Goal: Task Accomplishment & Management: Manage account settings

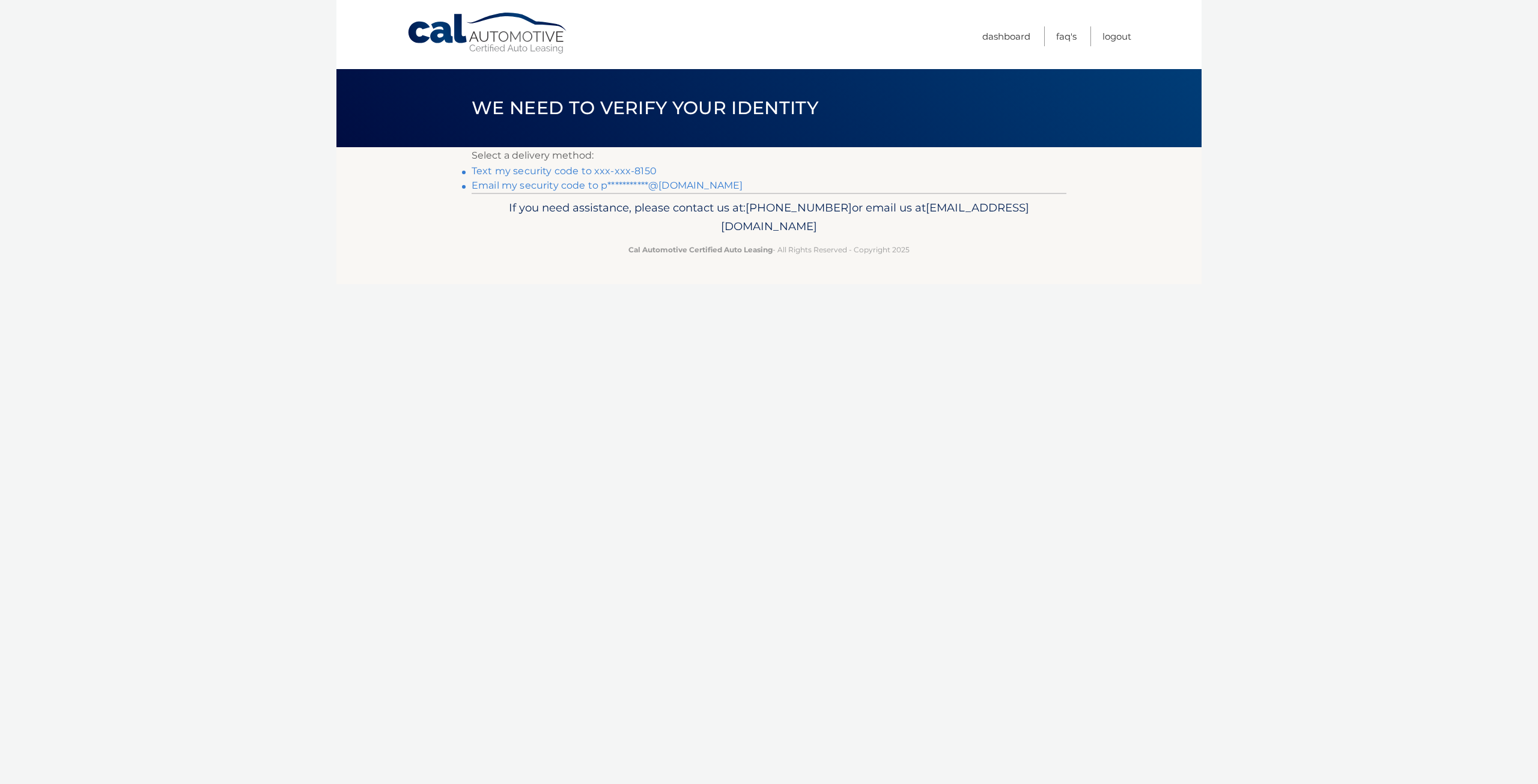
click at [533, 168] on link "Text my security code to xxx-xxx-8150" at bounding box center [564, 171] width 185 height 11
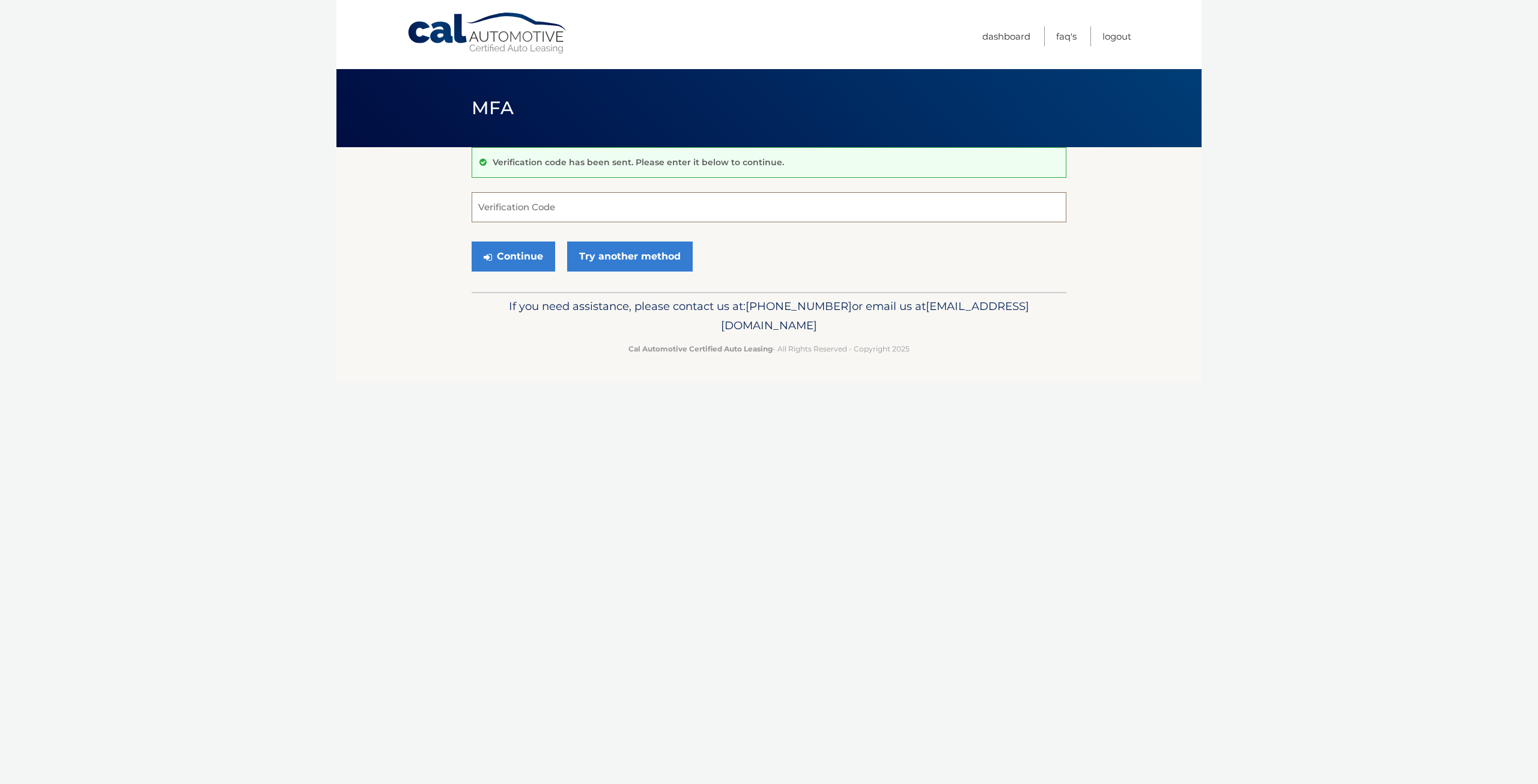
click at [536, 200] on input "Verification Code" at bounding box center [769, 207] width 595 height 30
type input "309706"
click at [472, 241] on button "Continue" at bounding box center [514, 256] width 83 height 30
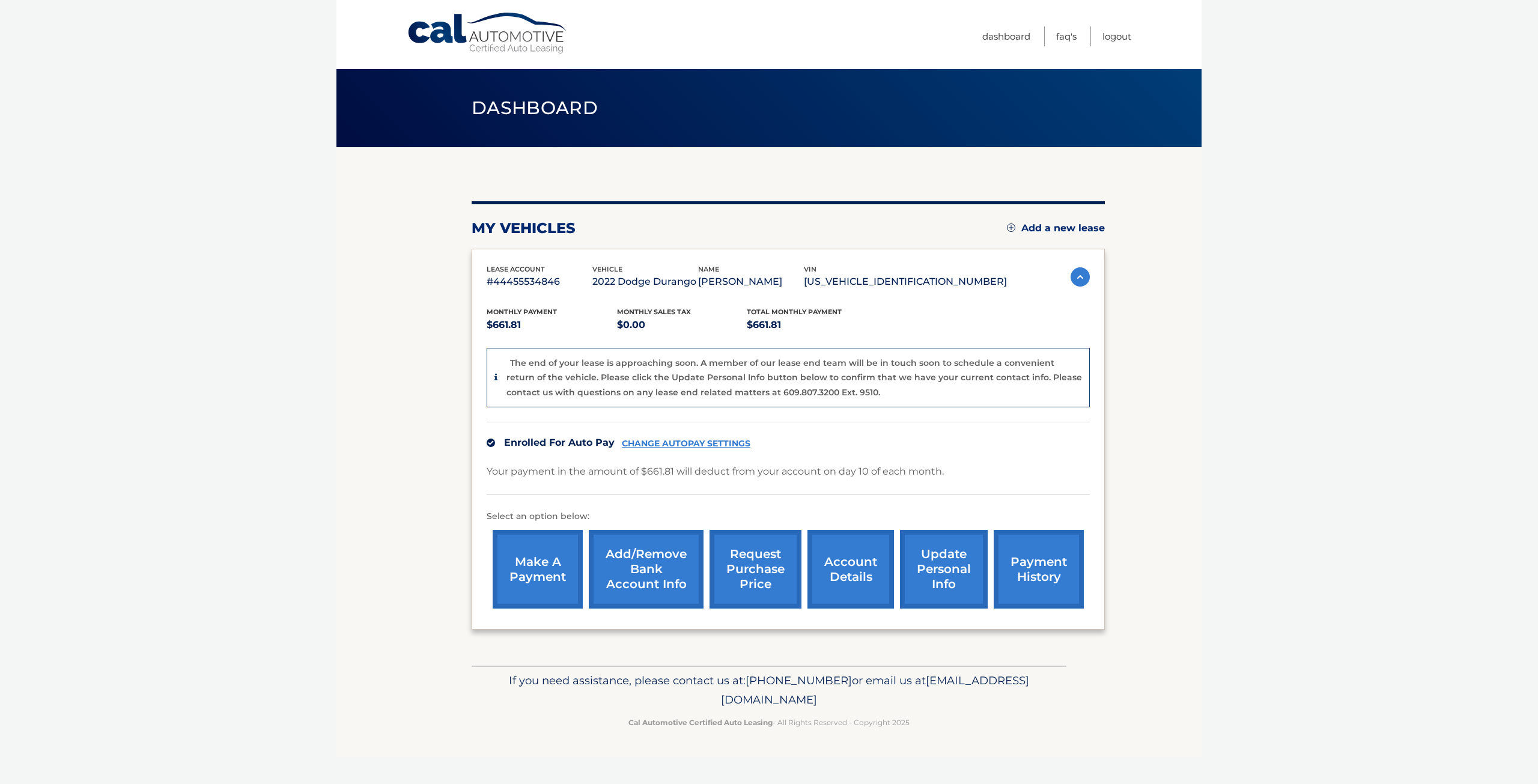
click at [849, 565] on link "account details" at bounding box center [851, 569] width 87 height 78
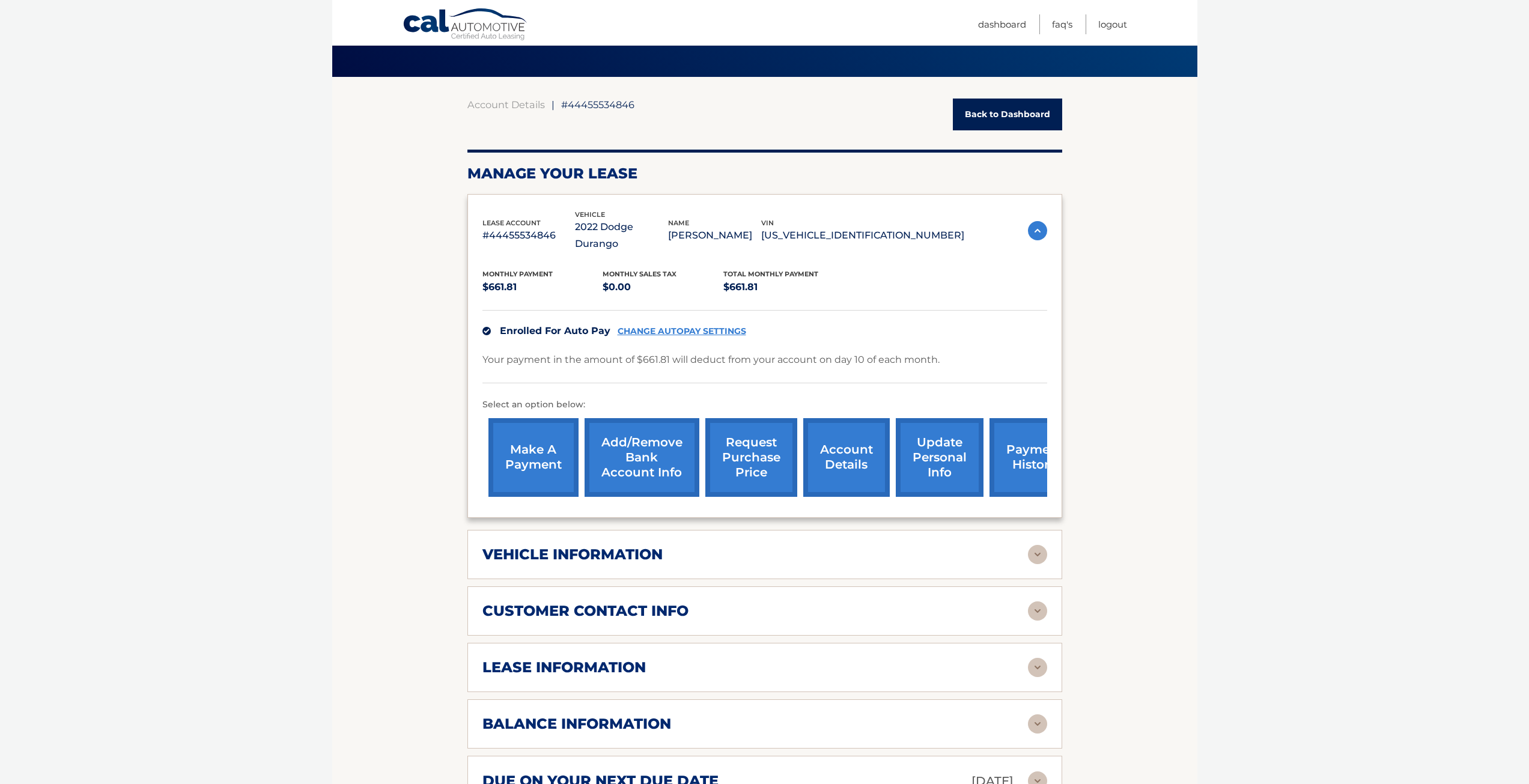
scroll to position [120, 0]
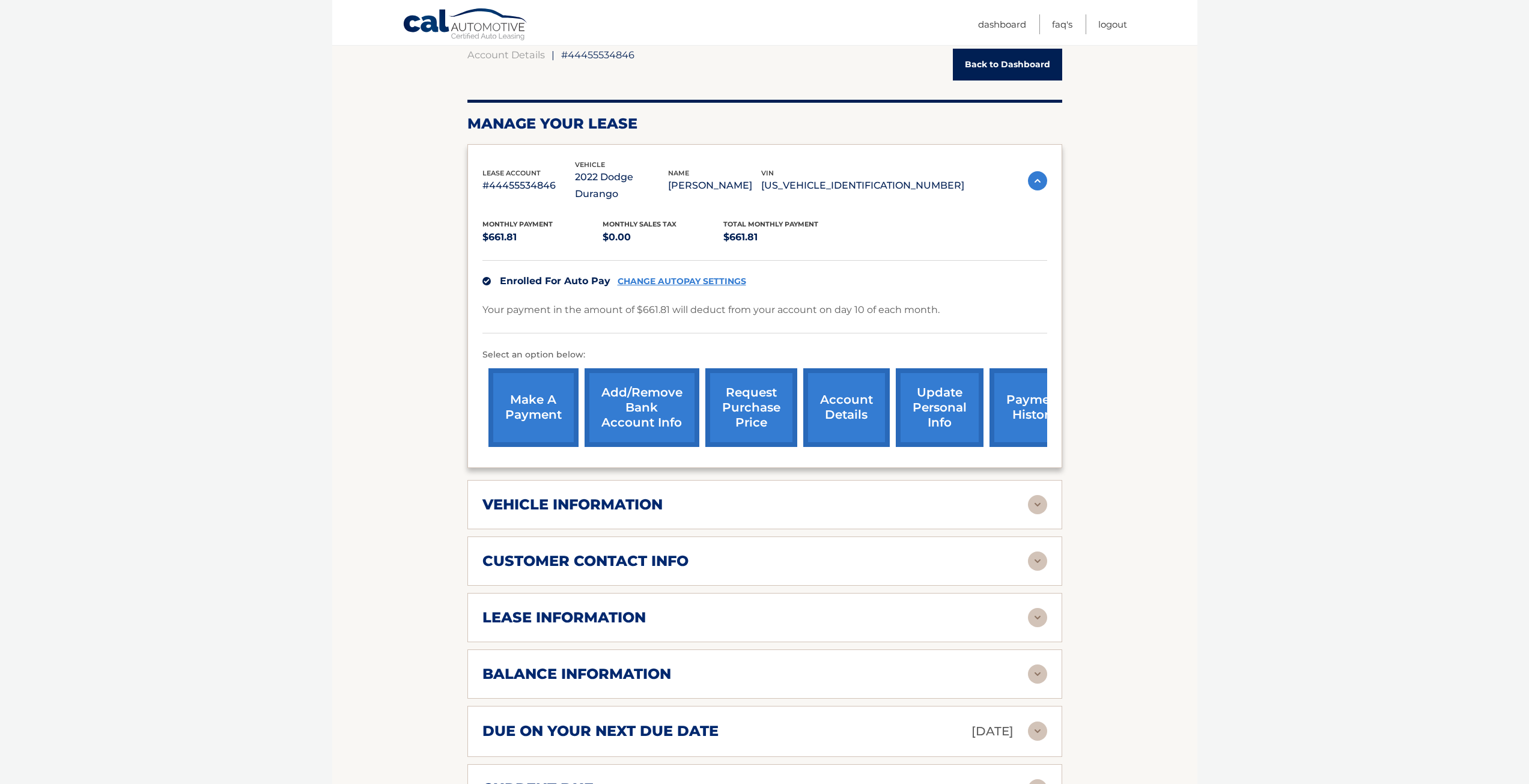
click at [700, 480] on div "vehicle information vehicle Year 2022 vehicle make Dodge vehicle model Durango …" at bounding box center [765, 504] width 595 height 49
click at [1038, 495] on img at bounding box center [1038, 504] width 19 height 19
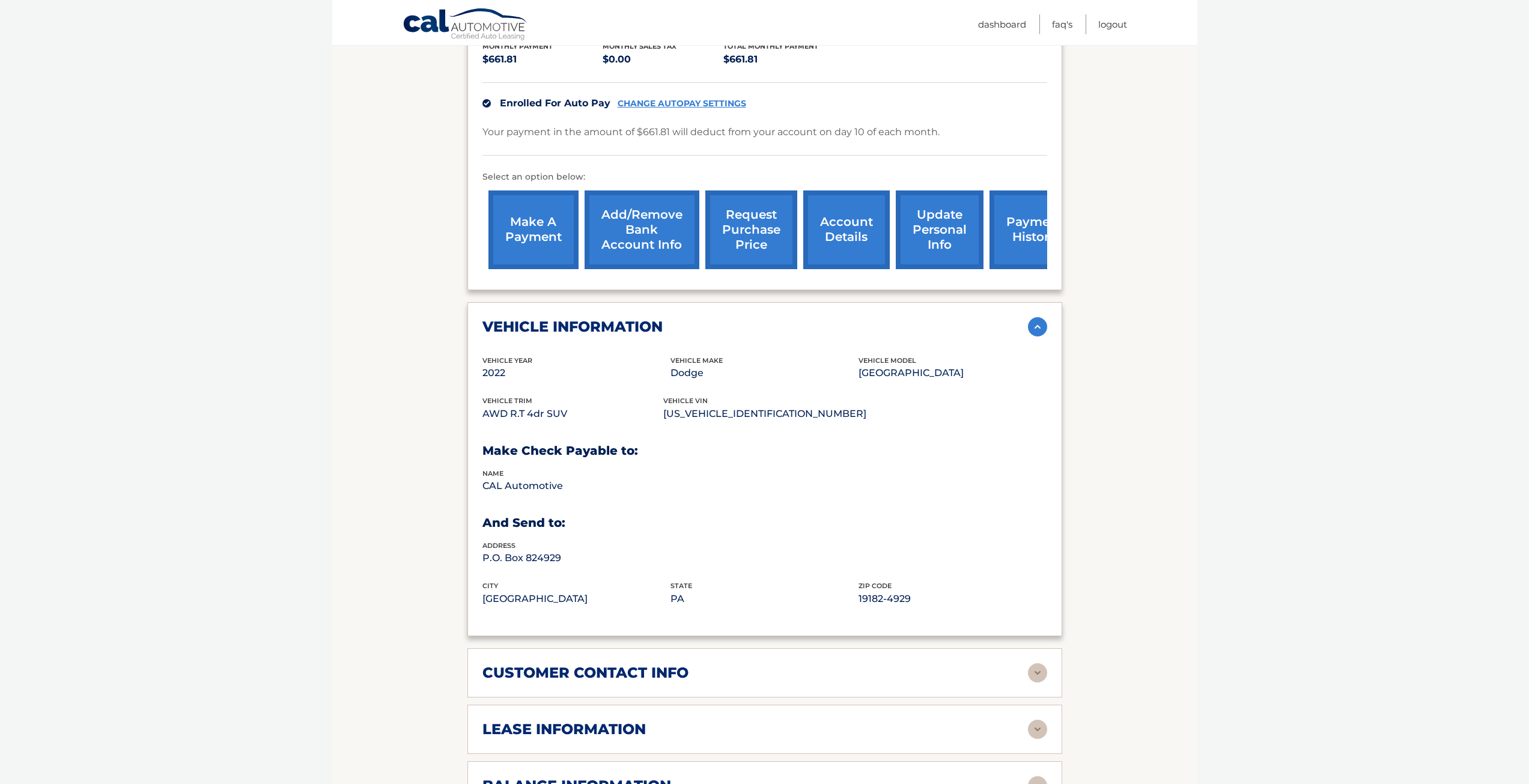
scroll to position [300, 0]
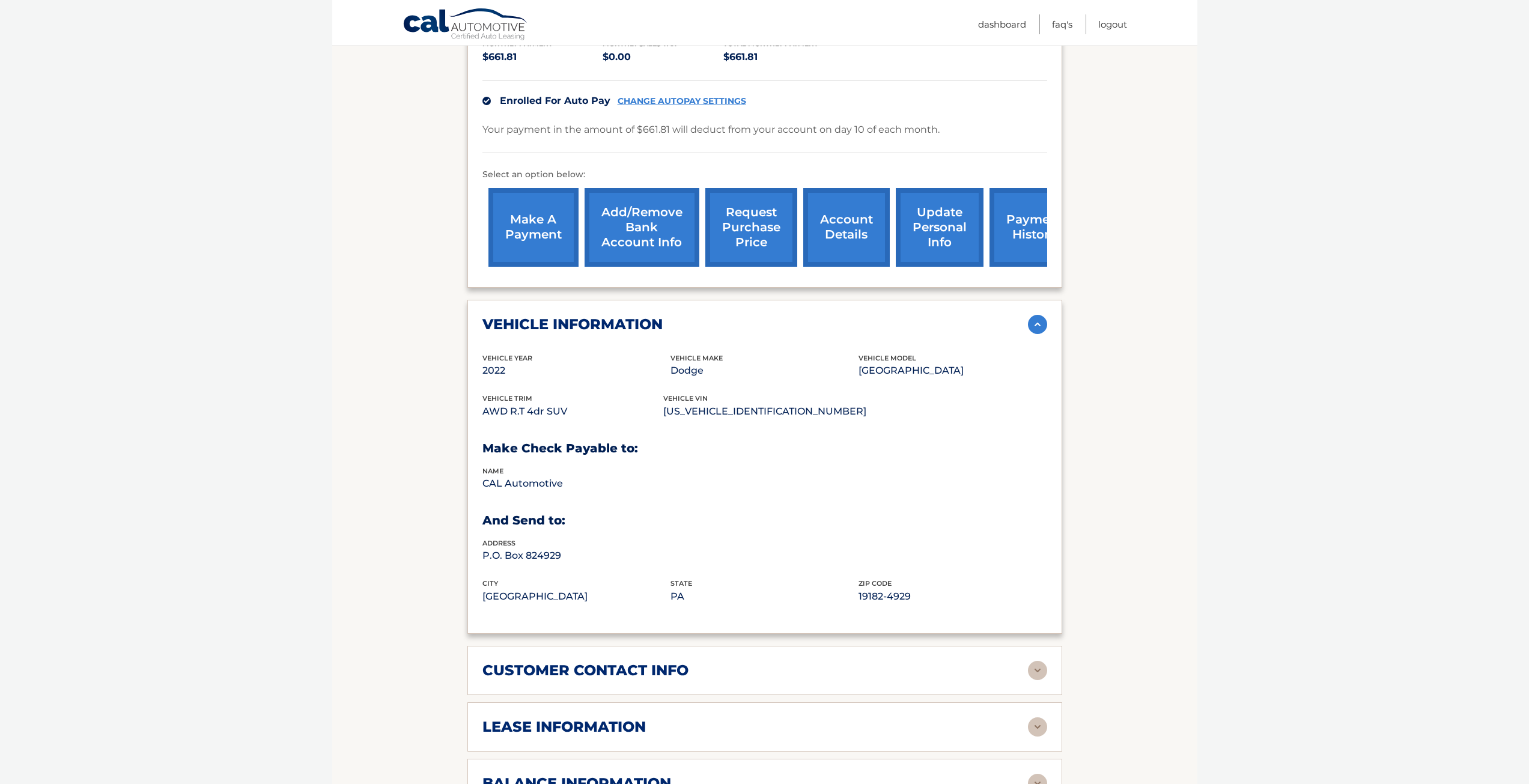
click at [1031, 316] on img at bounding box center [1038, 325] width 19 height 19
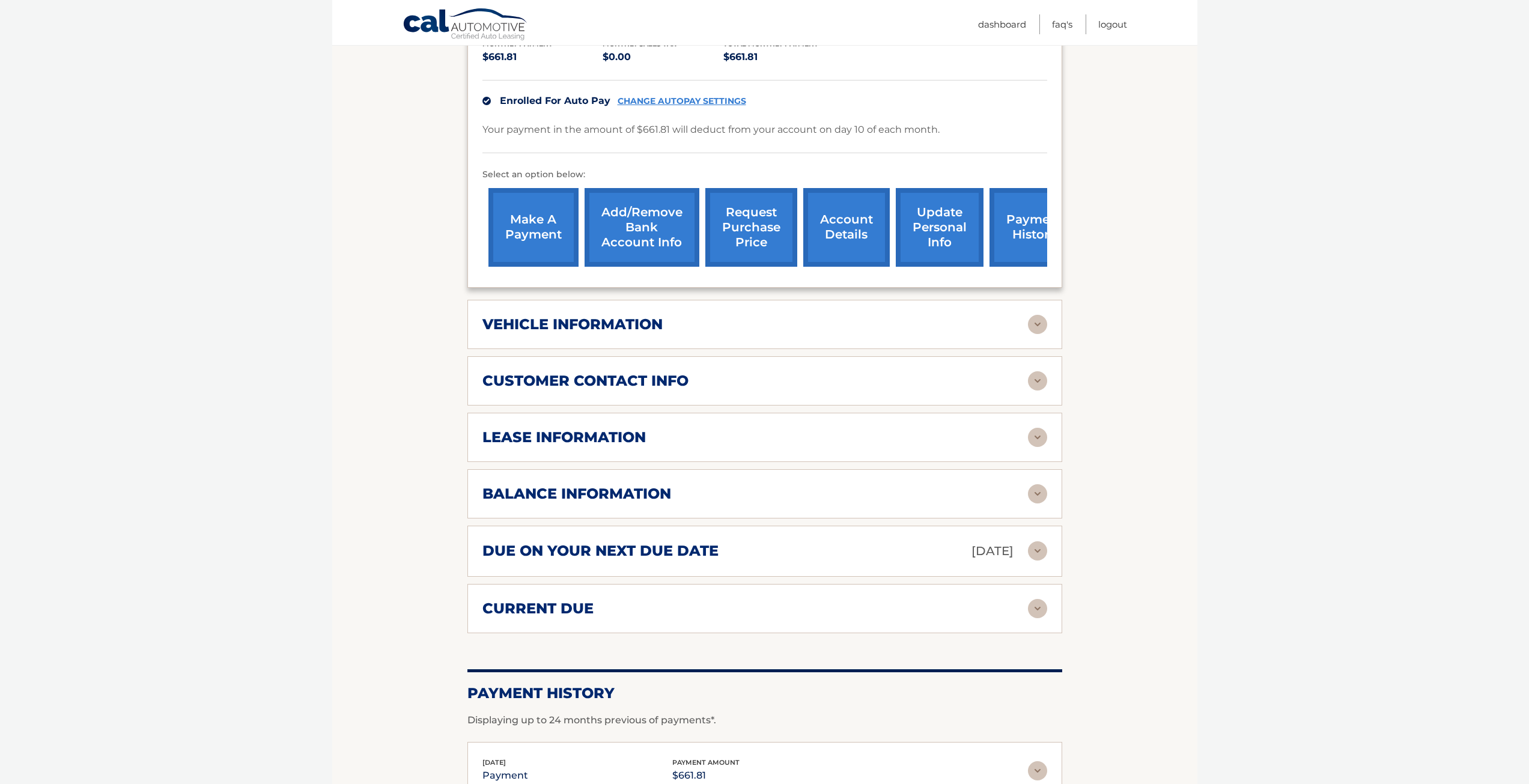
click at [1041, 371] on img at bounding box center [1038, 381] width 19 height 19
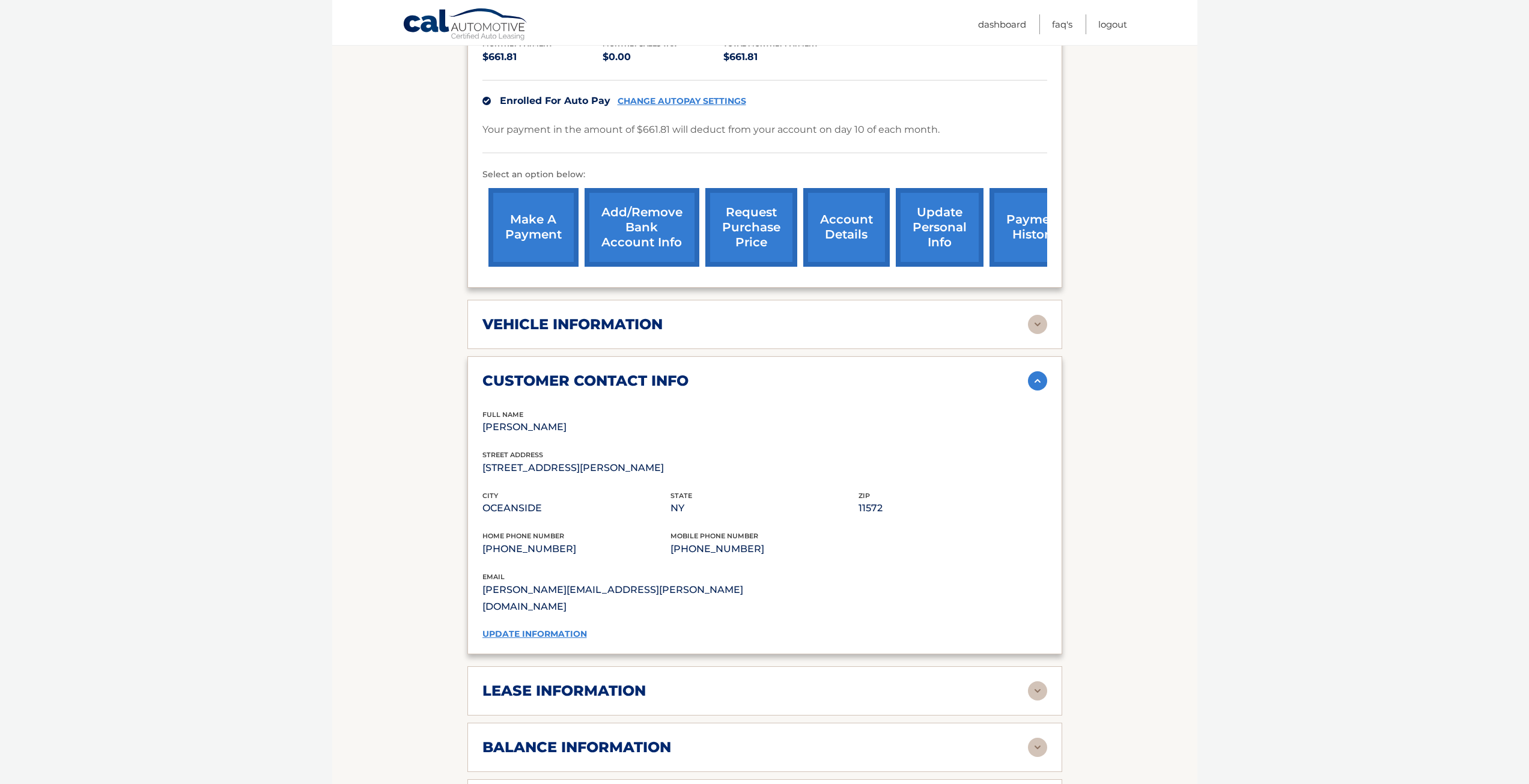
click at [1041, 371] on img at bounding box center [1038, 381] width 19 height 19
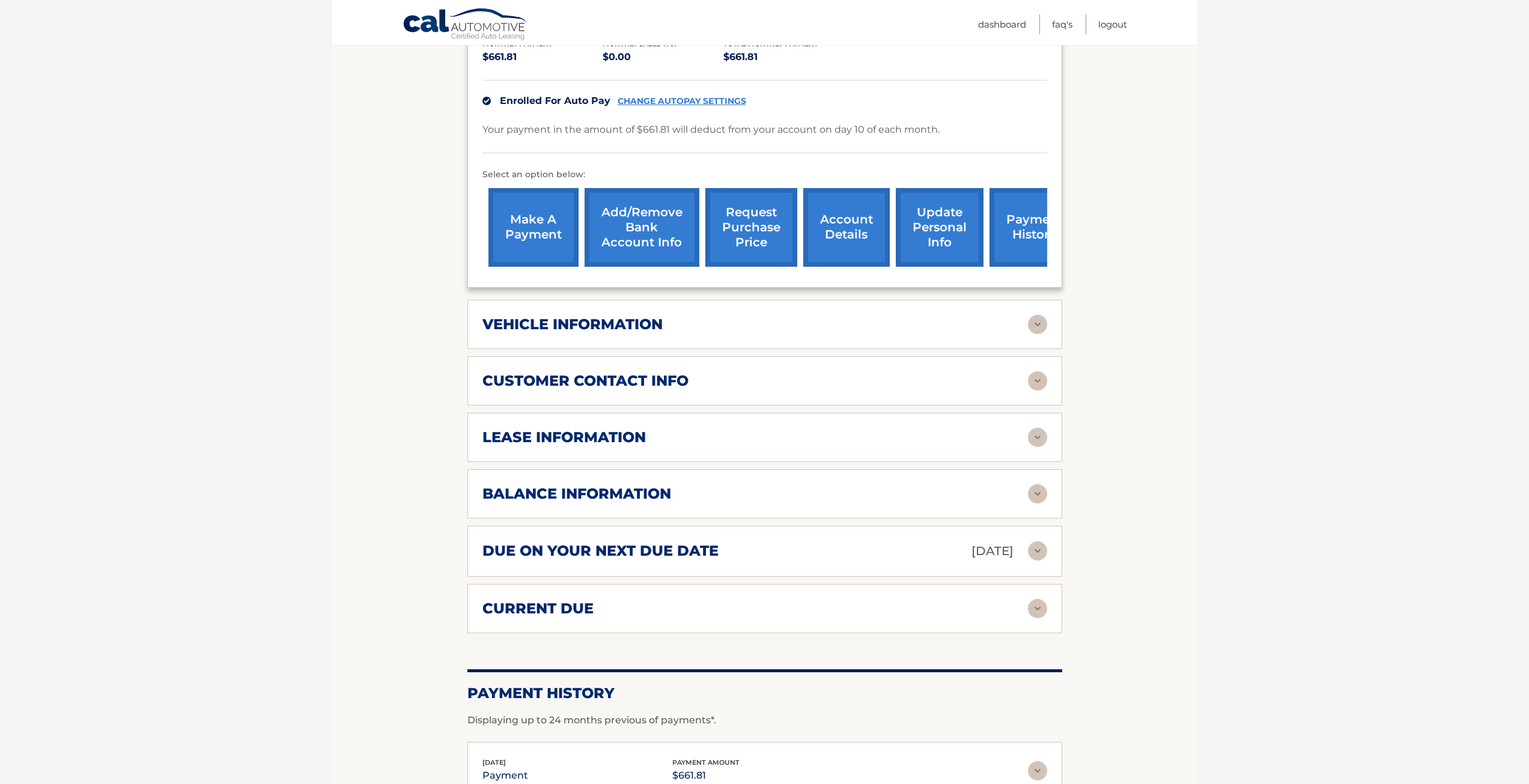
click at [1036, 427] on img at bounding box center [1038, 437] width 19 height 19
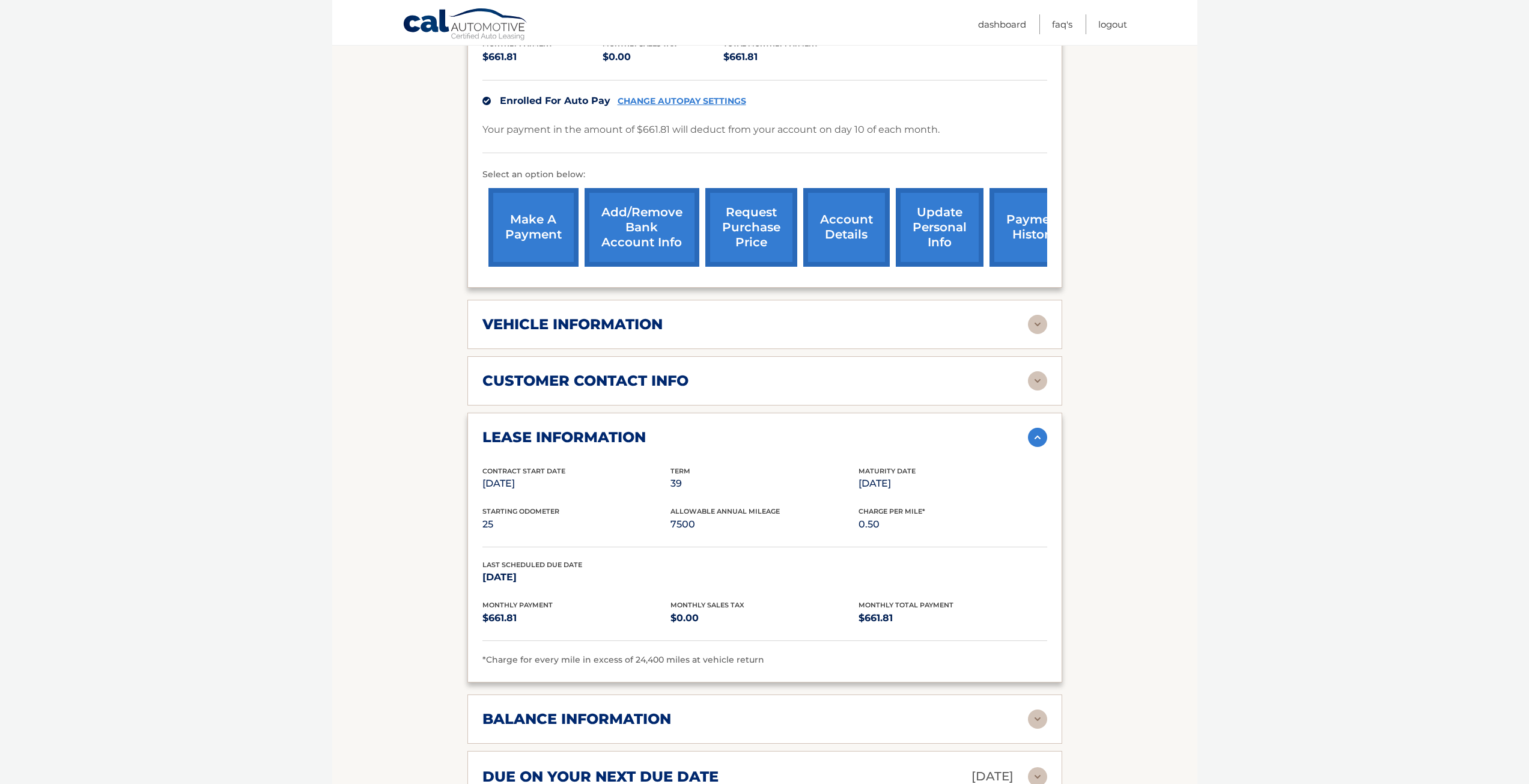
click at [1038, 427] on img at bounding box center [1038, 437] width 19 height 19
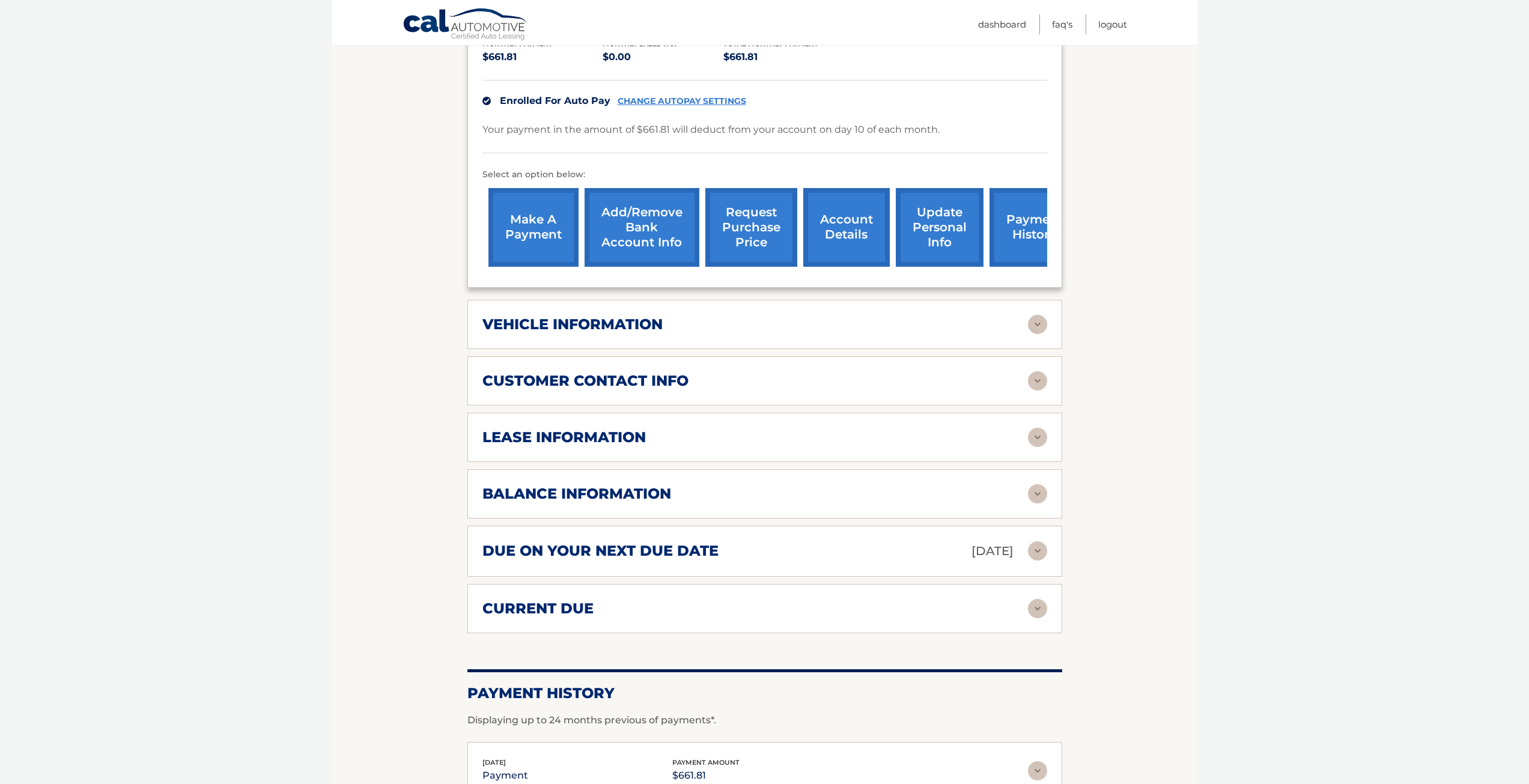
click at [1047, 475] on div "balance information Payments Received 37 Payments Remaining 2 Next Payment will…" at bounding box center [765, 493] width 595 height 49
click at [1045, 484] on img at bounding box center [1038, 494] width 19 height 19
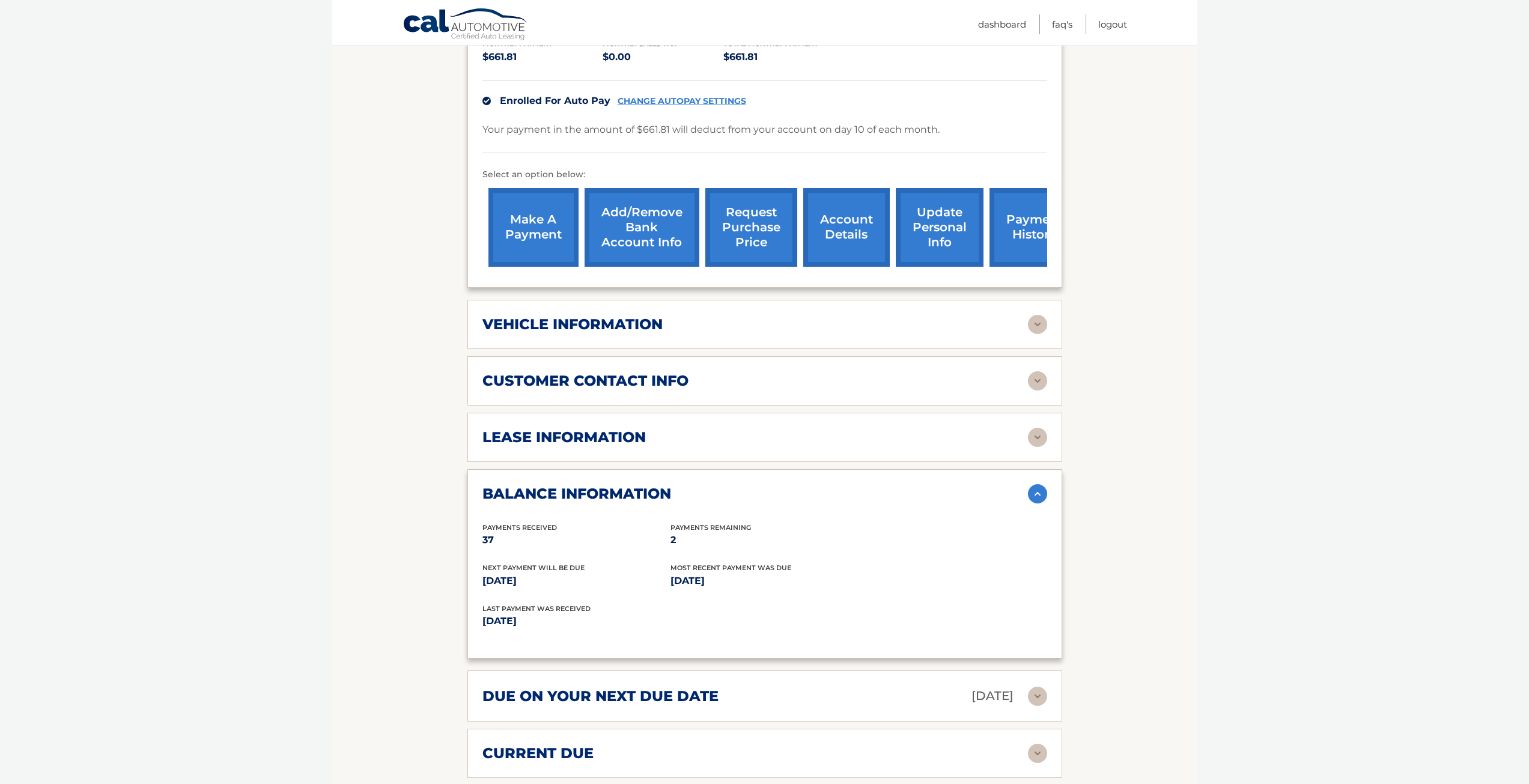
click at [1045, 484] on img at bounding box center [1038, 494] width 19 height 19
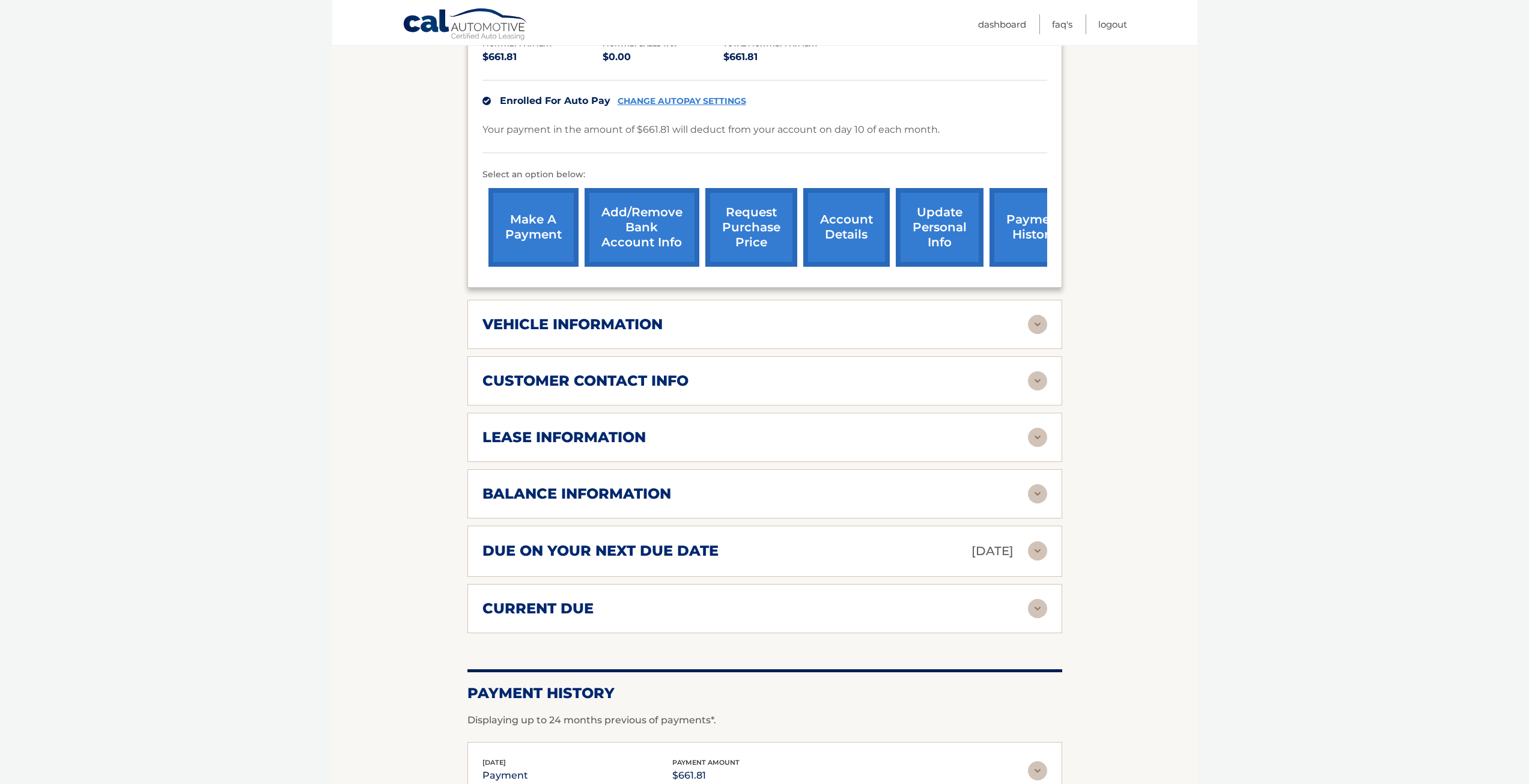
click at [1043, 541] on img at bounding box center [1038, 551] width 19 height 19
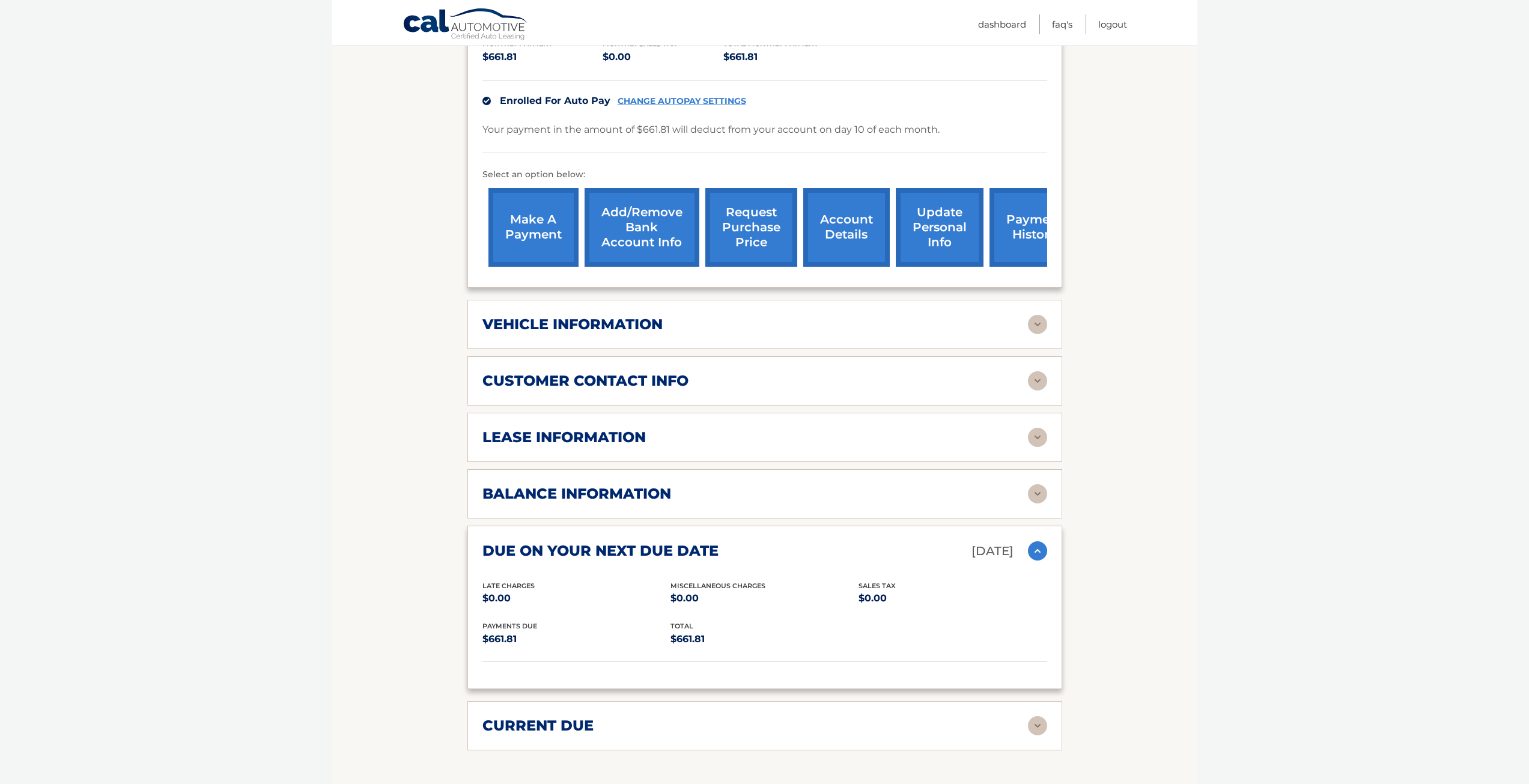
click at [1043, 541] on img at bounding box center [1038, 551] width 19 height 19
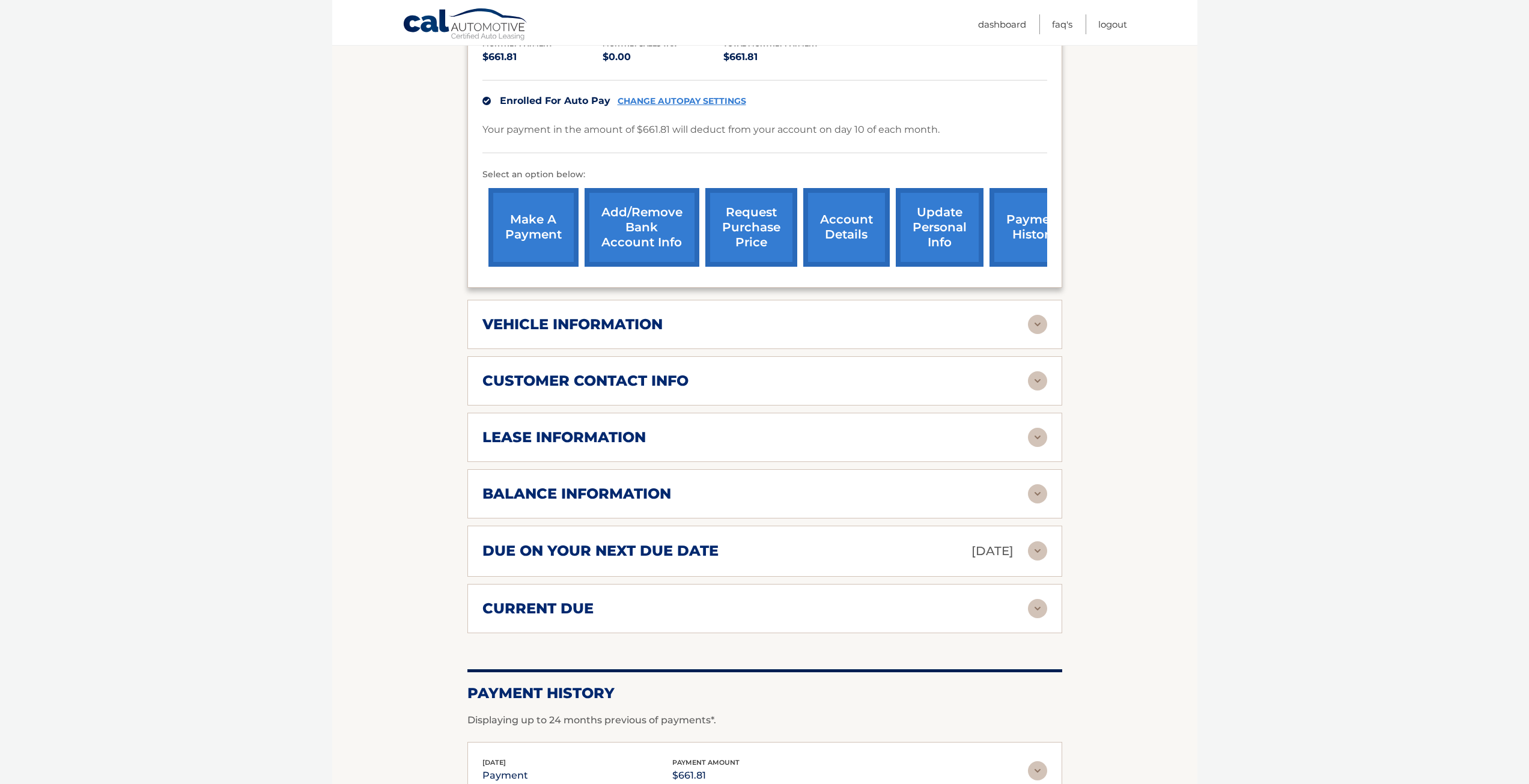
click at [1040, 599] on img at bounding box center [1038, 608] width 19 height 19
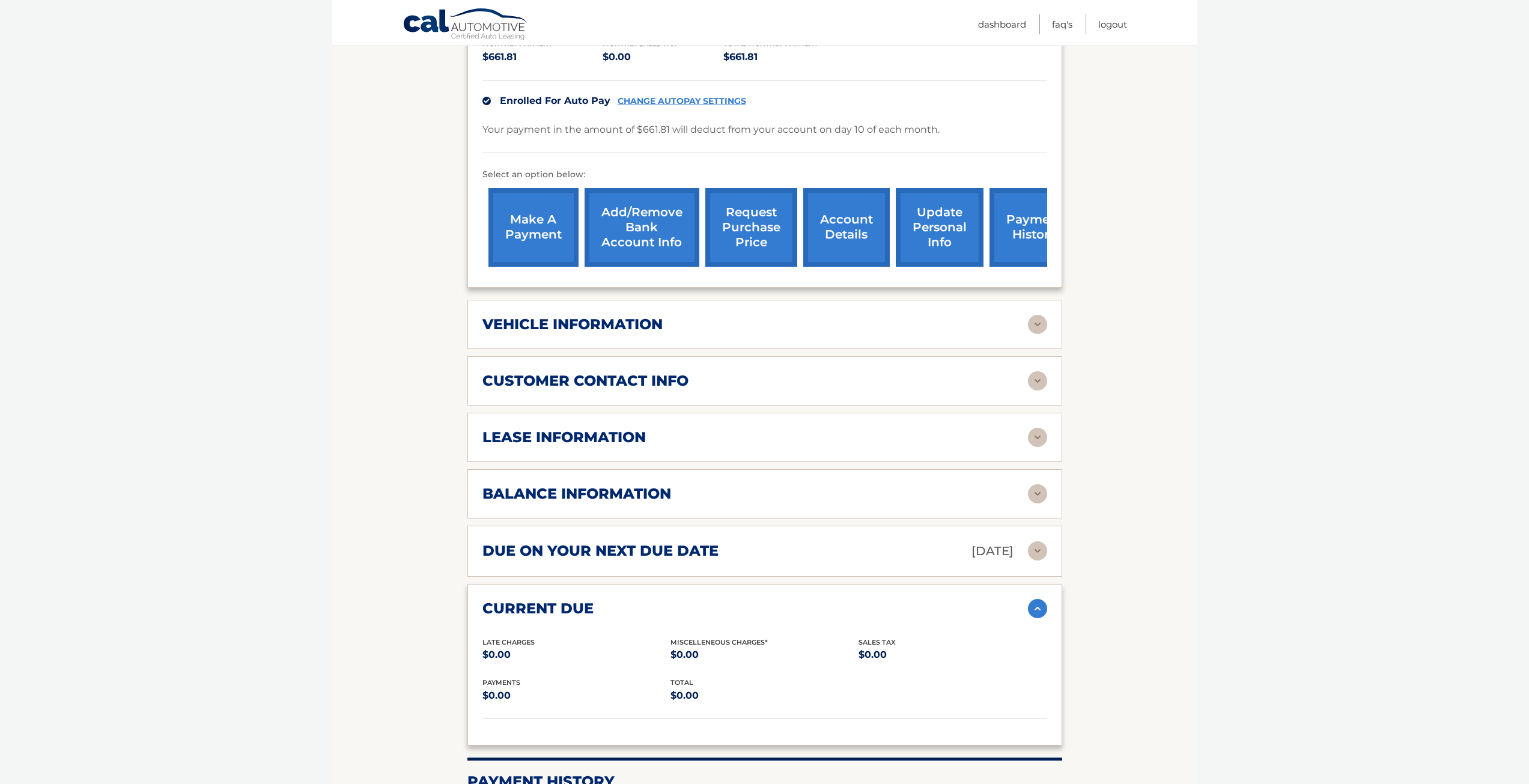
click at [1040, 599] on img at bounding box center [1038, 608] width 19 height 19
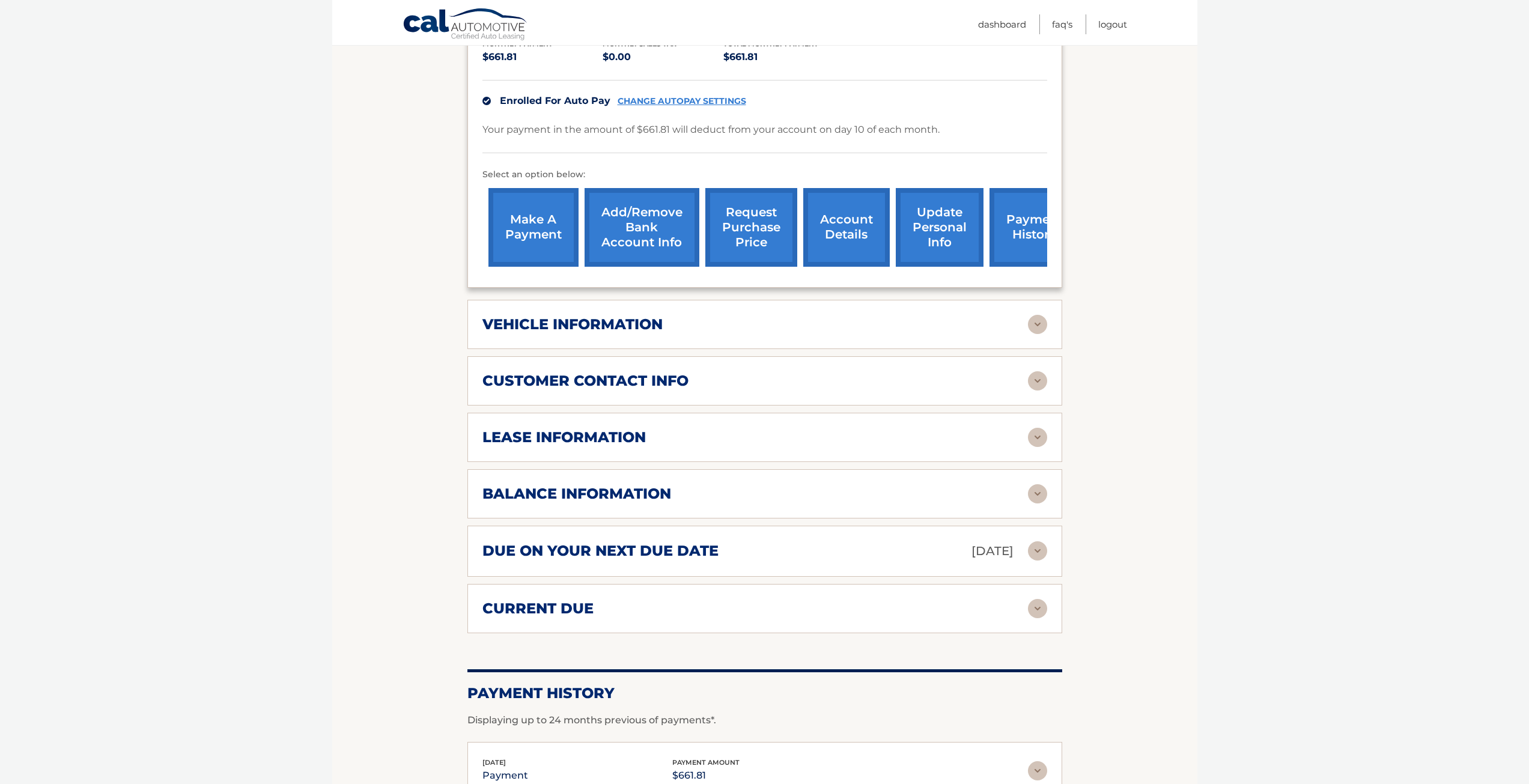
click at [1035, 315] on img at bounding box center [1038, 325] width 19 height 19
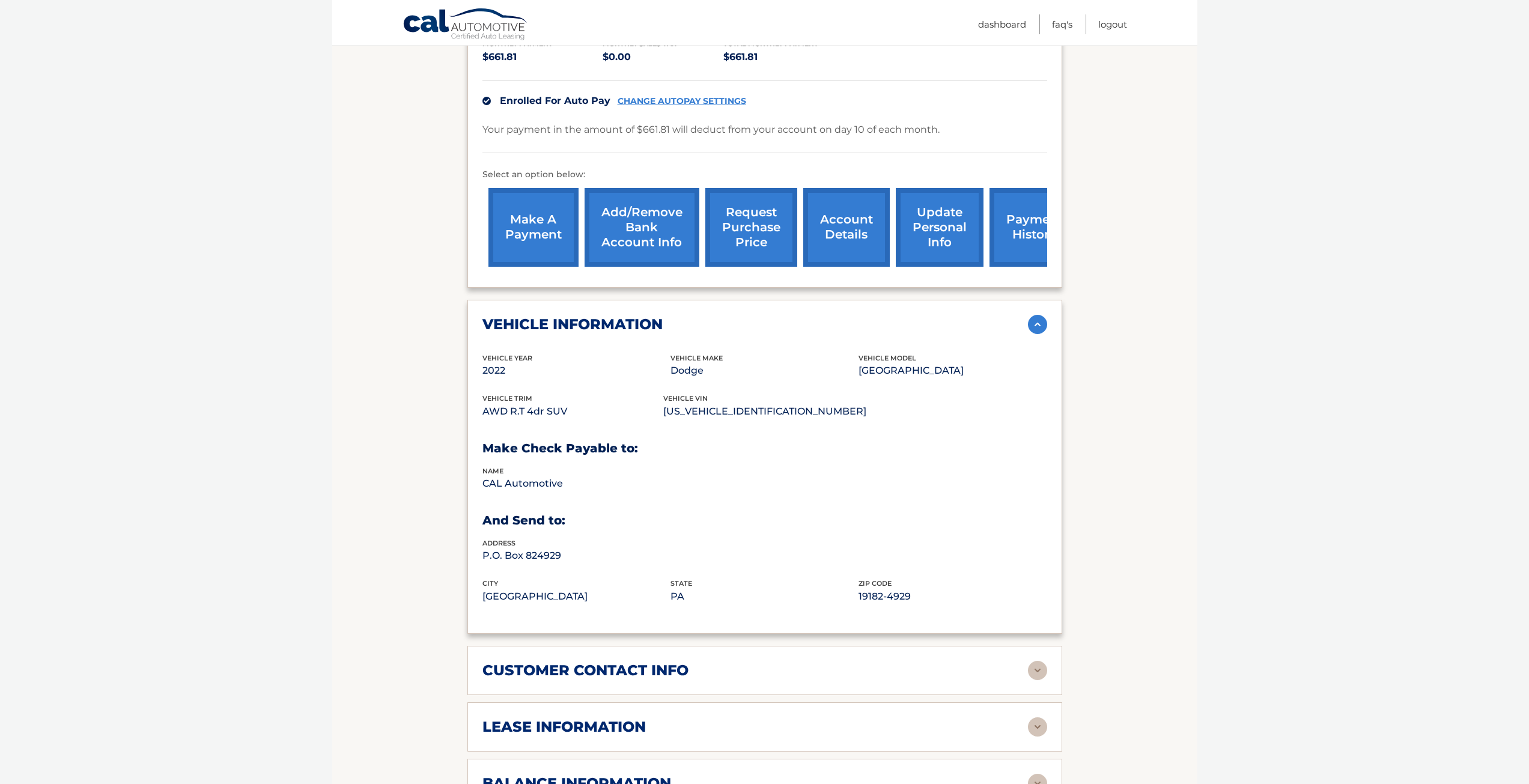
click at [1035, 315] on img at bounding box center [1038, 325] width 19 height 19
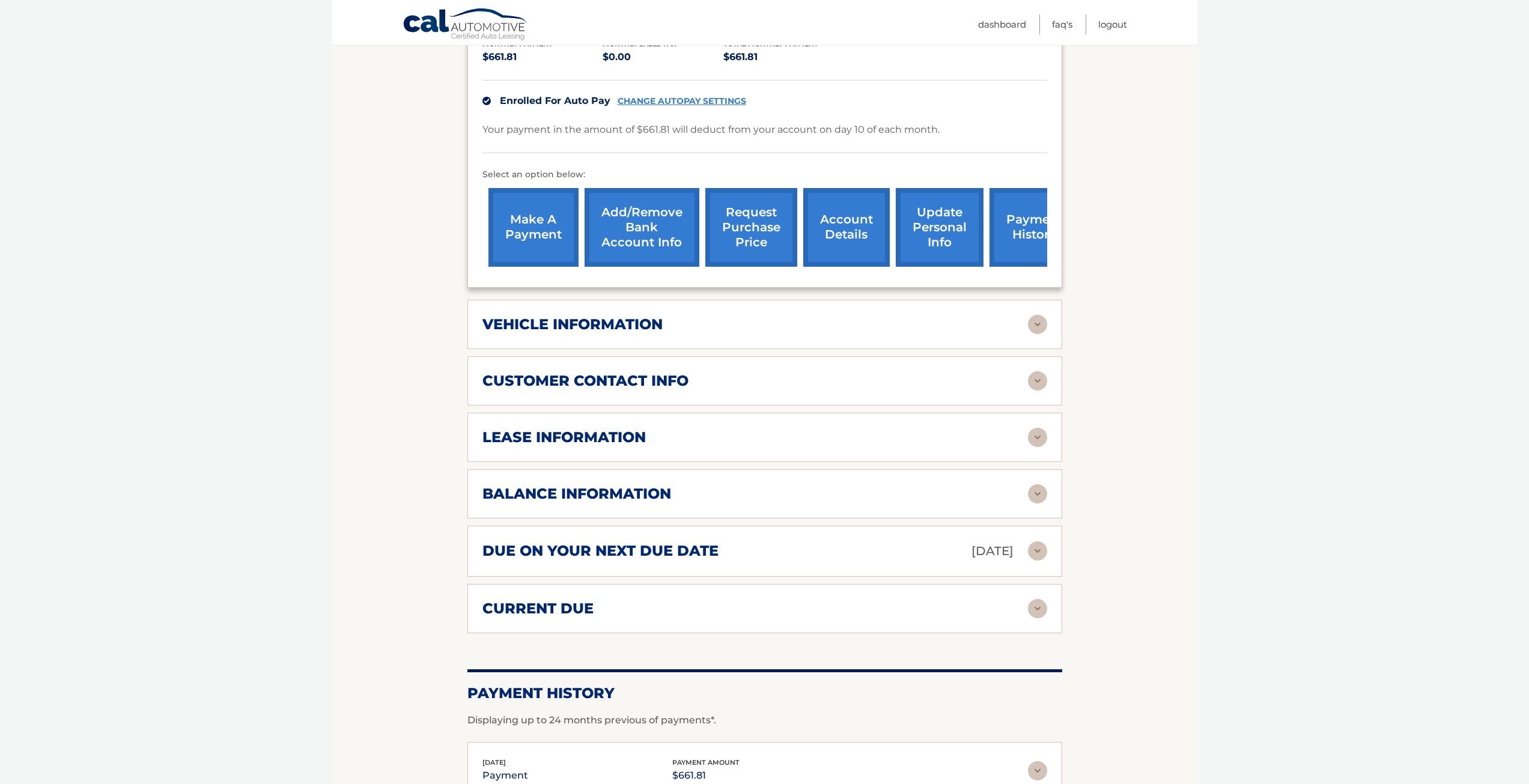
click at [1035, 371] on img at bounding box center [1038, 381] width 19 height 19
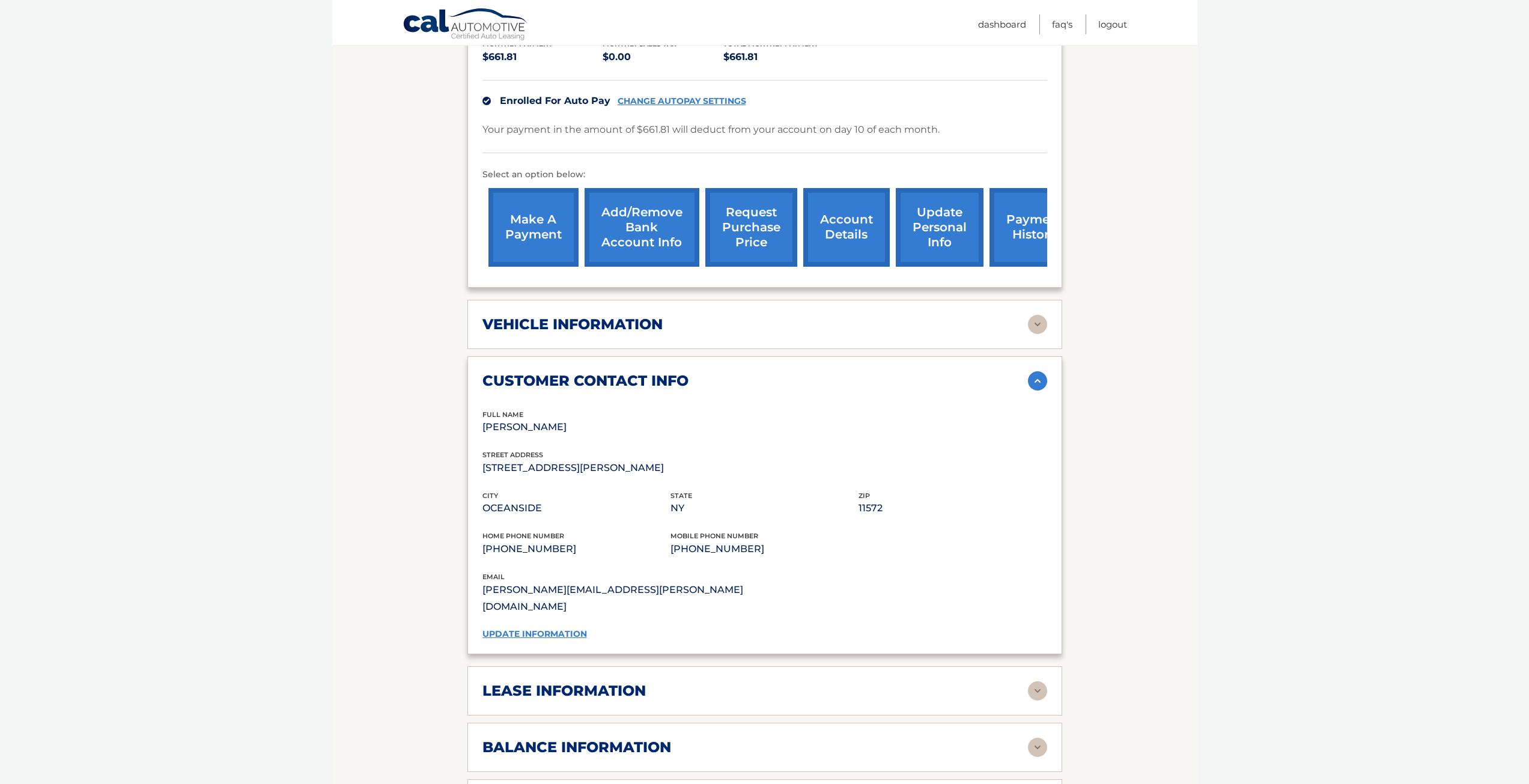
drag, startPoint x: 1035, startPoint y: 371, endPoint x: 960, endPoint y: 395, distance: 78.7
click at [960, 409] on div "full name PAUL DITALIA" at bounding box center [765, 429] width 565 height 41
click at [1037, 371] on img at bounding box center [1038, 381] width 19 height 19
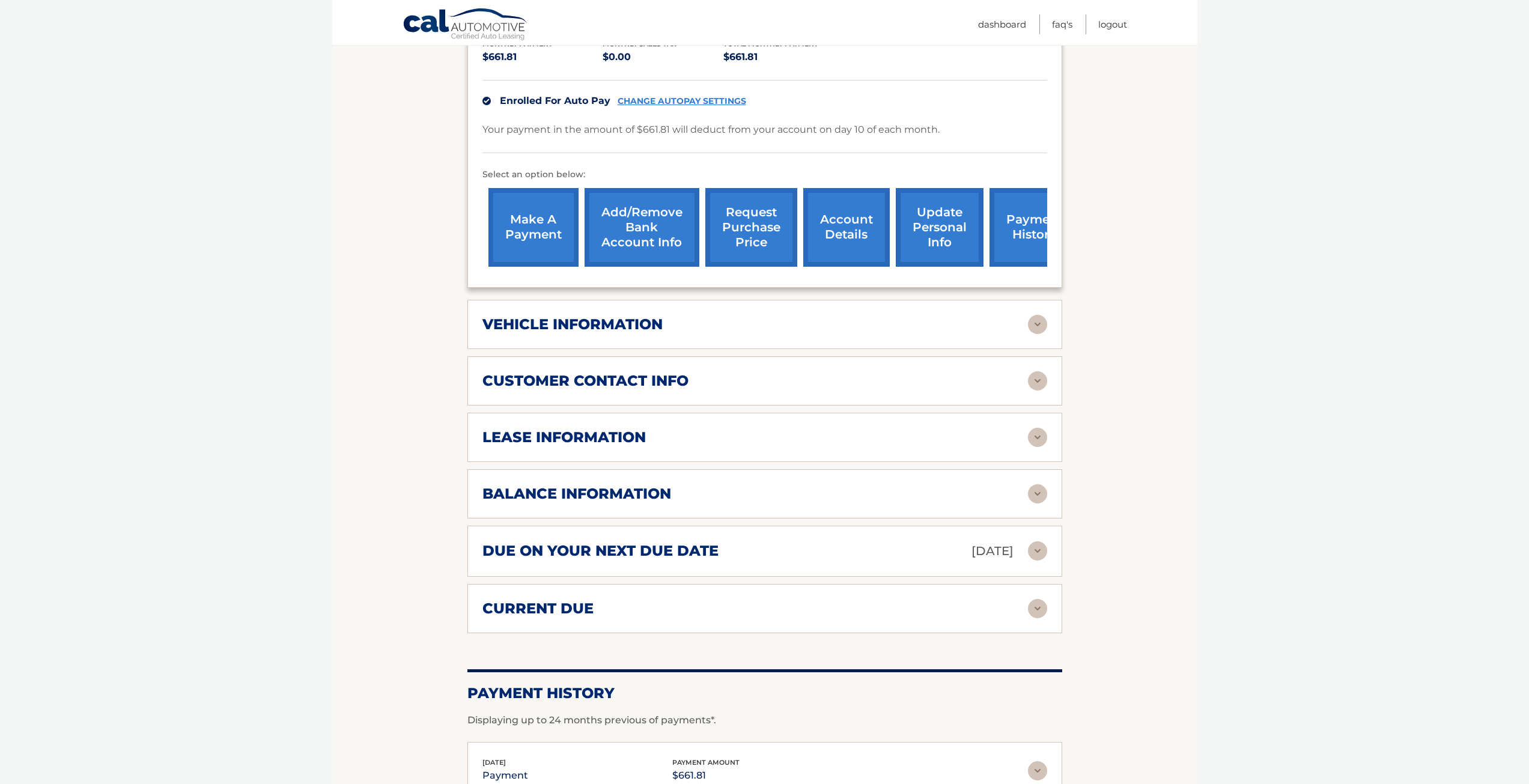
click at [1040, 427] on img at bounding box center [1038, 437] width 19 height 19
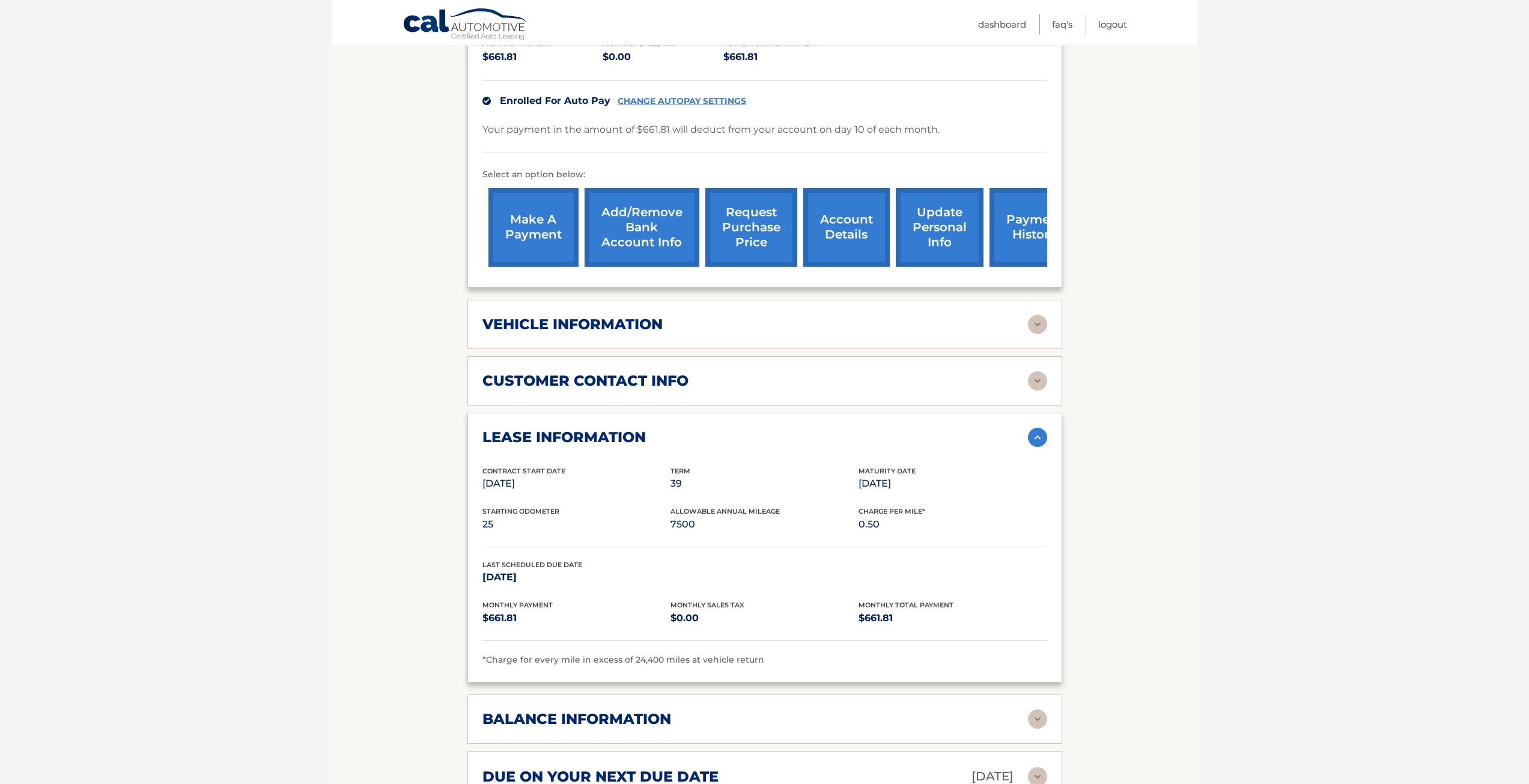
click at [1032, 427] on img at bounding box center [1038, 437] width 19 height 19
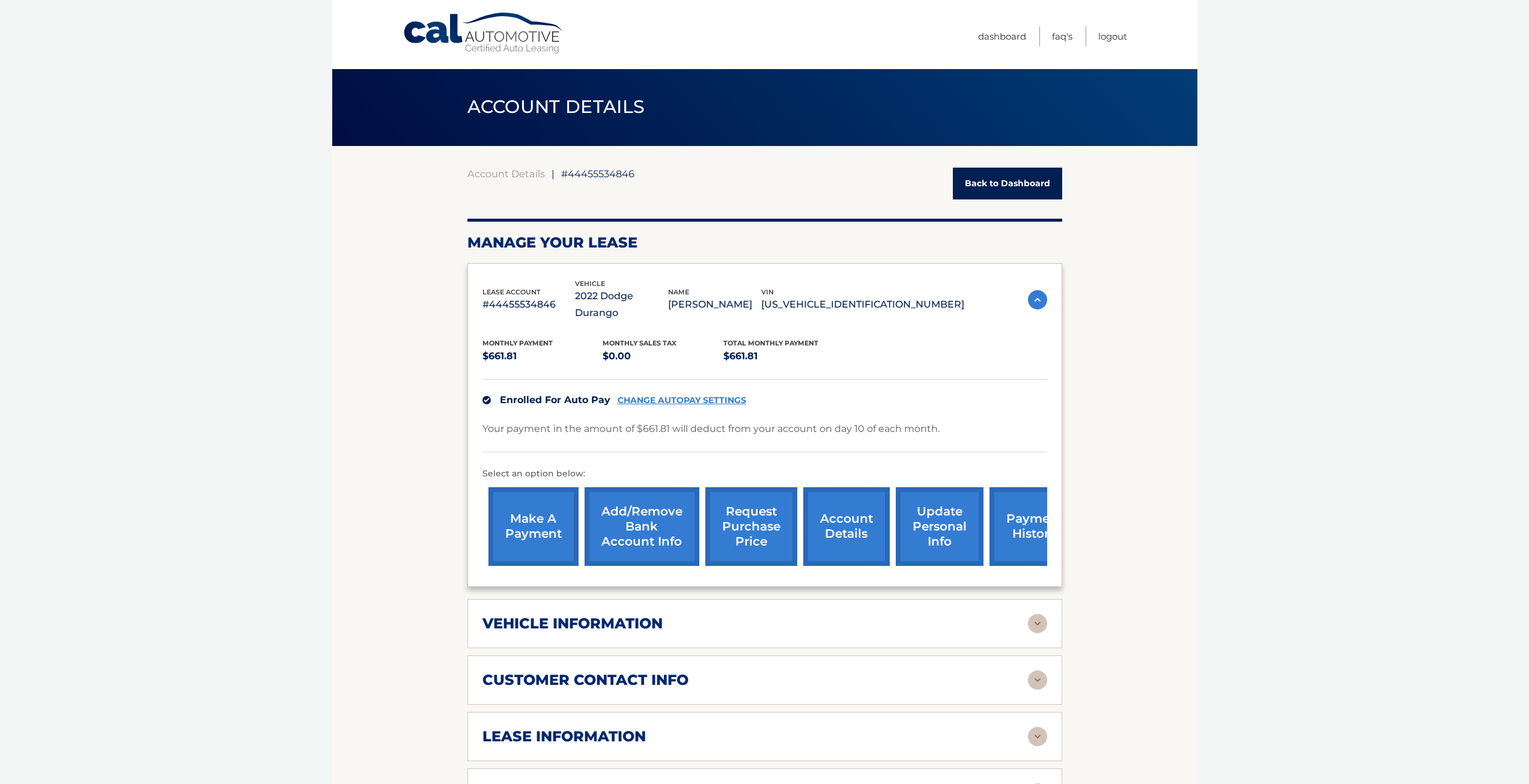
scroll to position [0, 0]
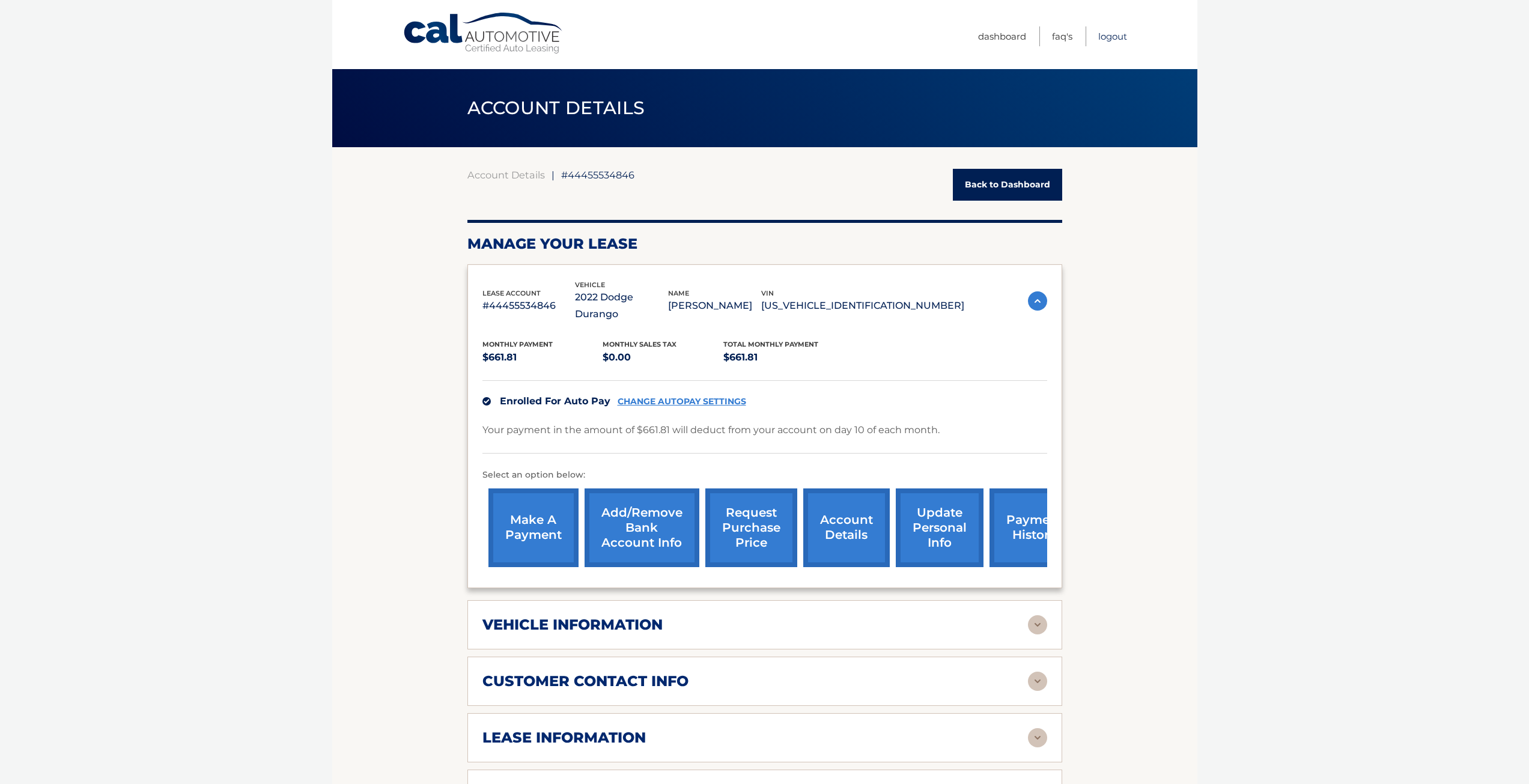
click at [1116, 38] on link "Logout" at bounding box center [1113, 36] width 29 height 20
